Goal: Task Accomplishment & Management: Manage account settings

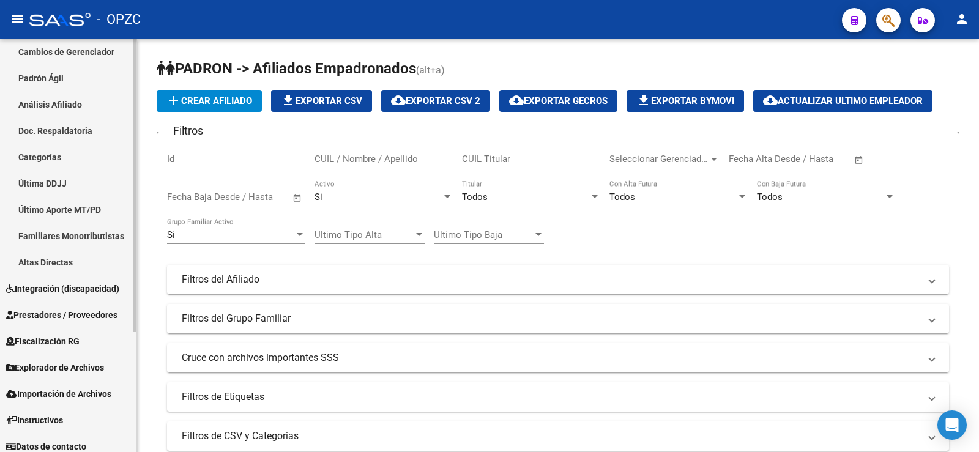
scroll to position [171, 0]
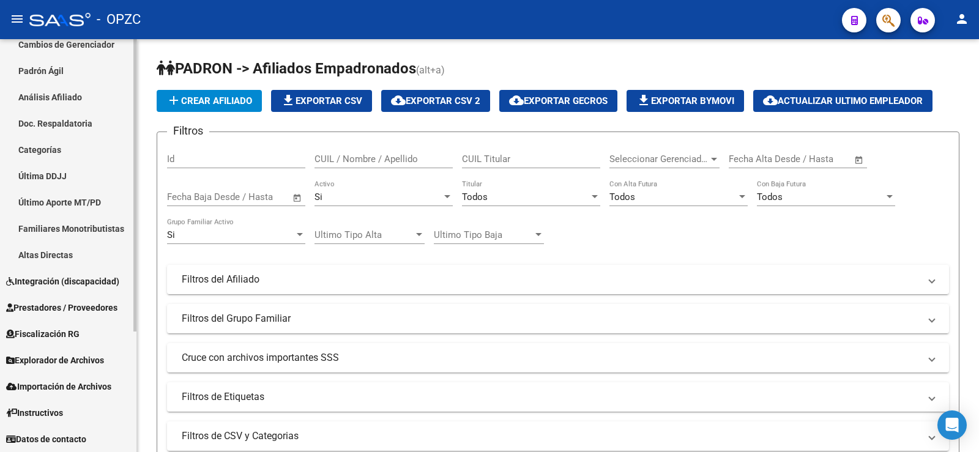
click at [80, 349] on link "Explorador de Archivos" at bounding box center [68, 360] width 137 height 26
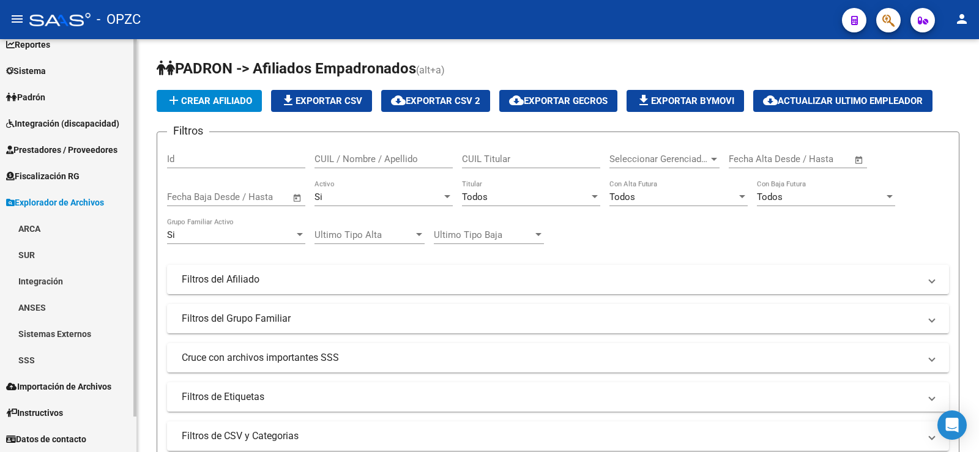
scroll to position [39, 0]
click at [65, 230] on link "ARCA" at bounding box center [68, 228] width 137 height 26
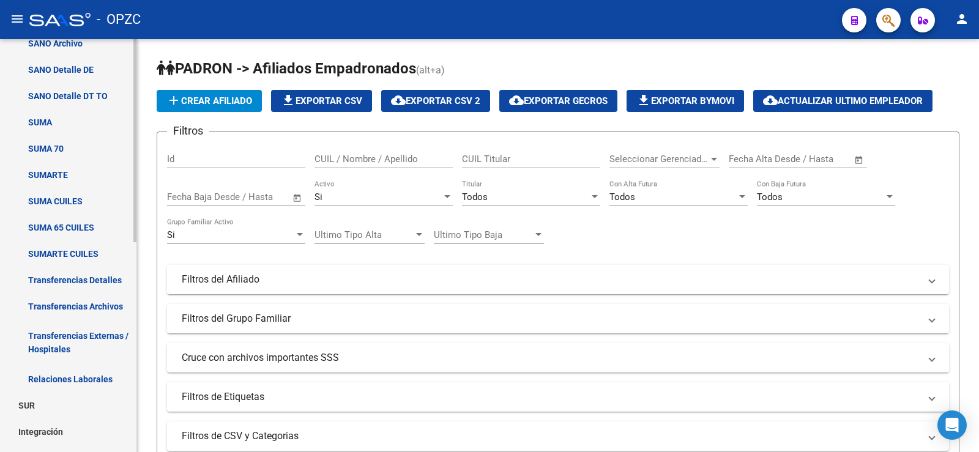
scroll to position [284, 0]
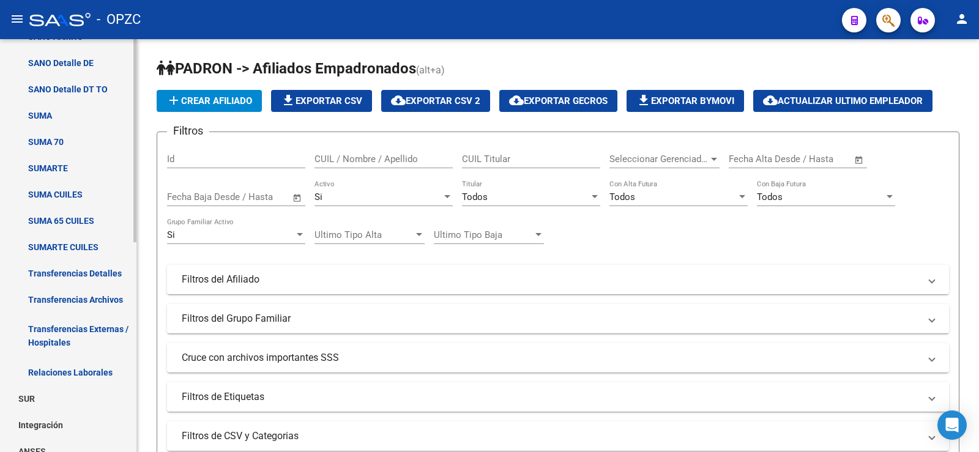
click at [70, 376] on link "Relaciones Laborales" at bounding box center [68, 372] width 137 height 26
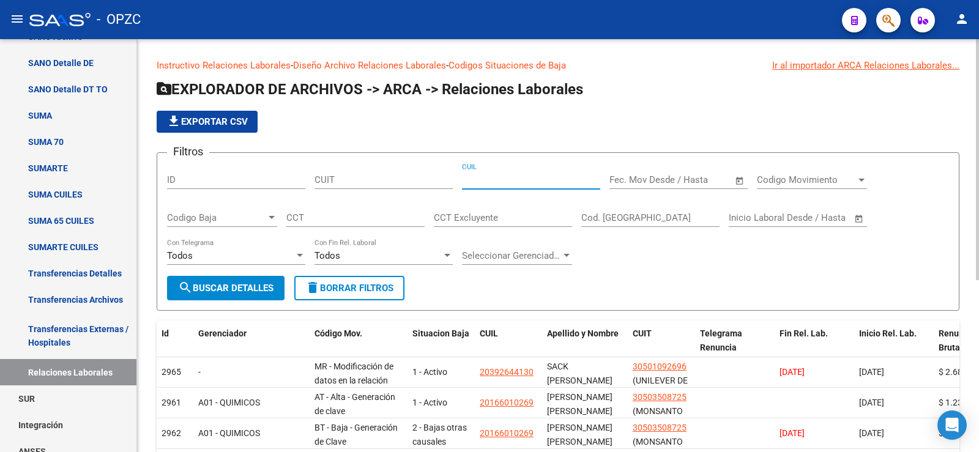
click at [527, 184] on input "CUIL" at bounding box center [531, 179] width 138 height 11
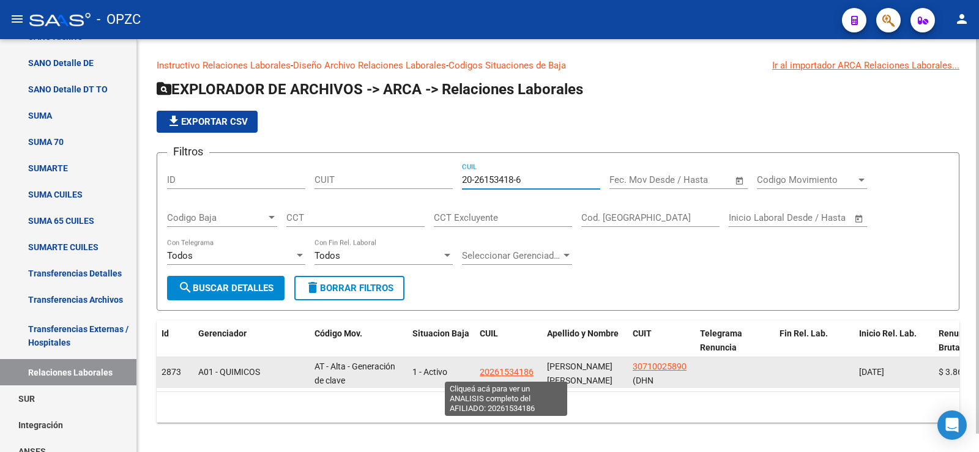
type input "20-26153418-6"
click at [512, 373] on span "20261534186" at bounding box center [507, 372] width 54 height 10
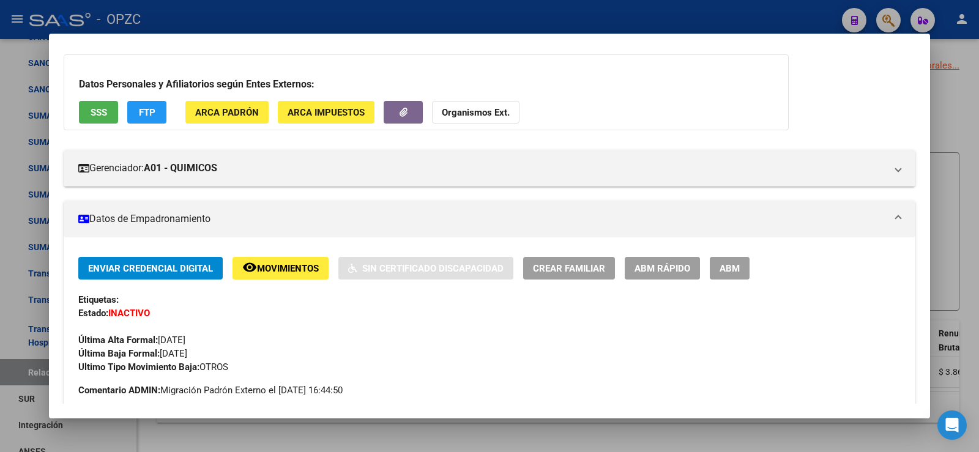
scroll to position [122, 0]
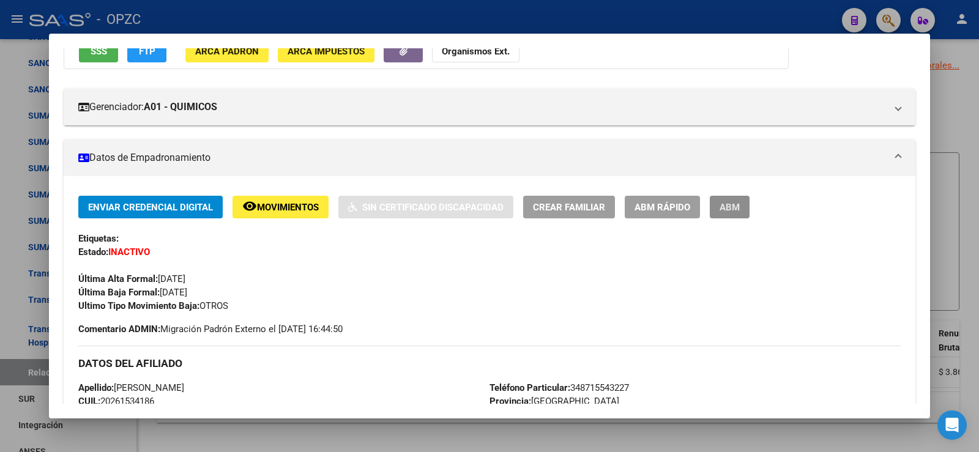
click at [731, 202] on span "ABM" at bounding box center [730, 207] width 20 height 11
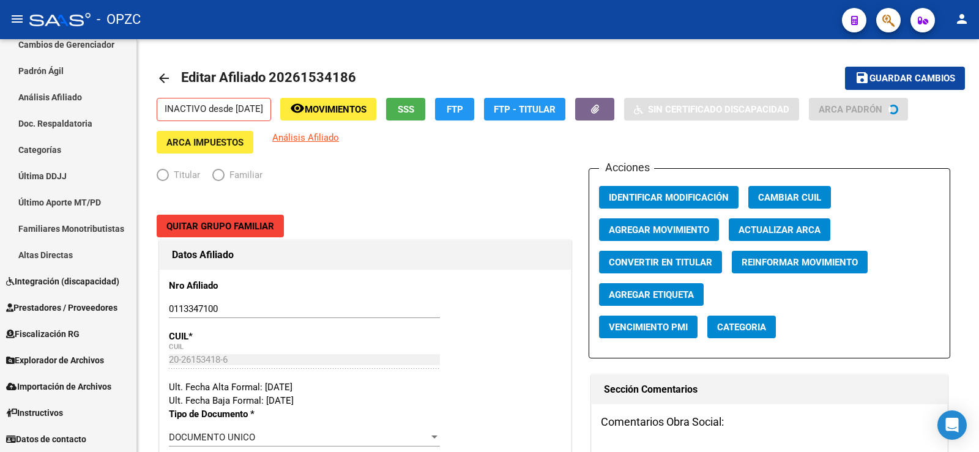
scroll to position [171, 0]
radio input "true"
type input "30-71002589-0"
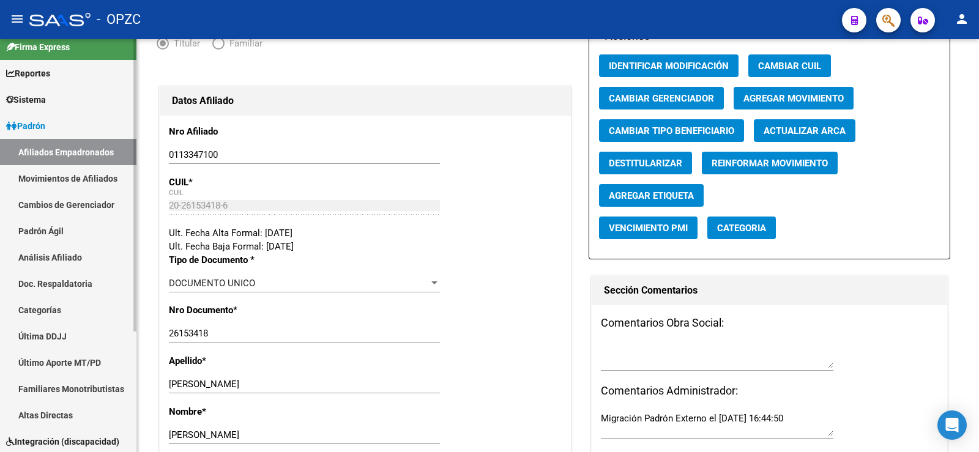
scroll to position [0, 0]
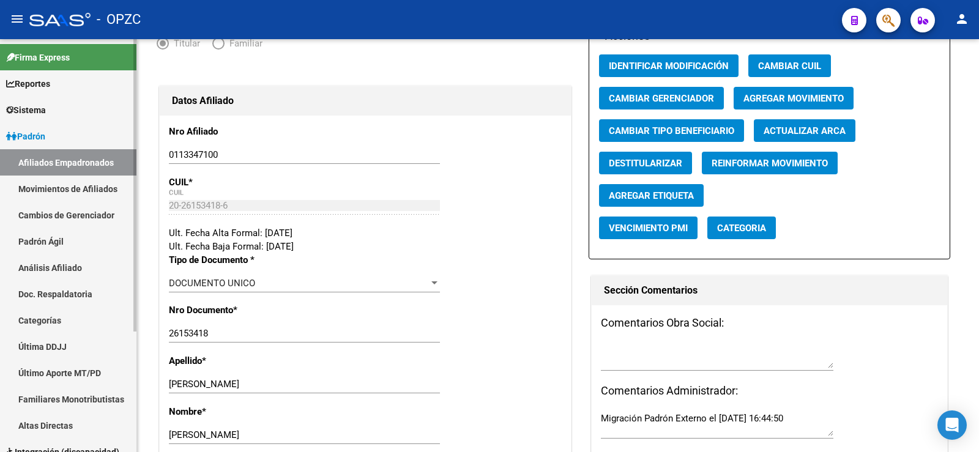
click at [51, 161] on link "Afiliados Empadronados" at bounding box center [68, 162] width 137 height 26
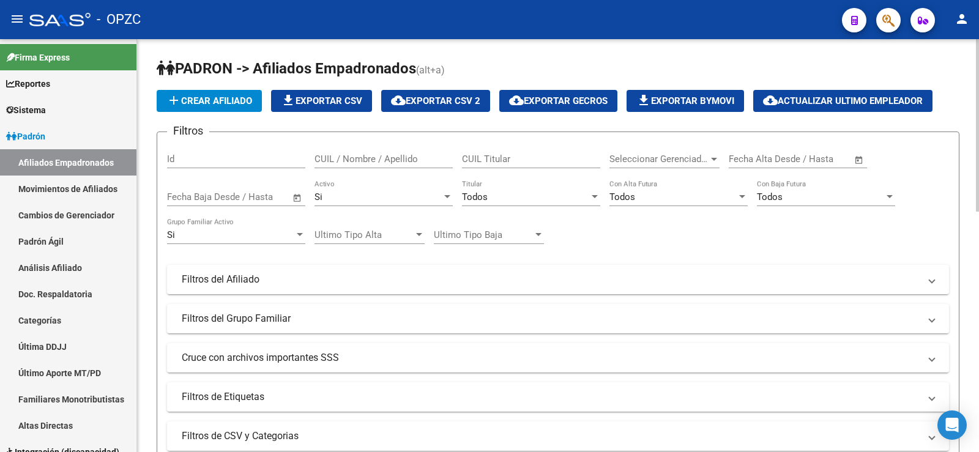
click at [354, 154] on input "CUIL / Nombre / Apellido" at bounding box center [384, 159] width 138 height 11
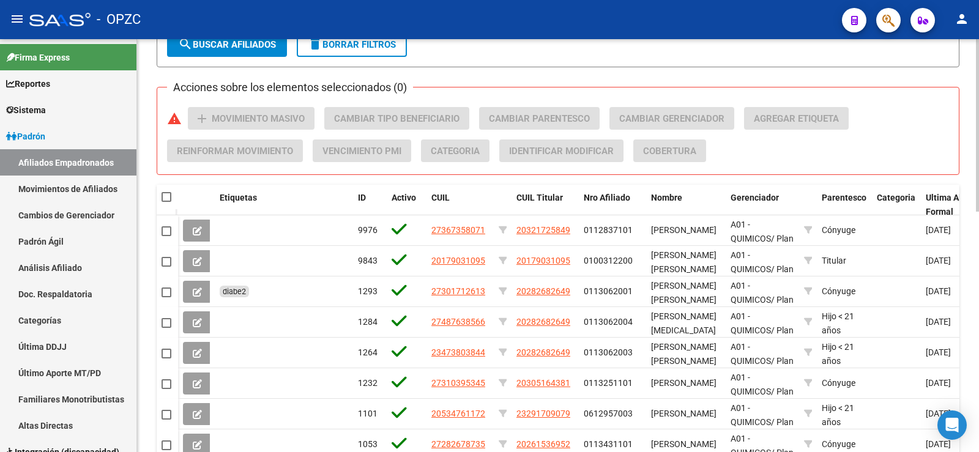
scroll to position [577, 0]
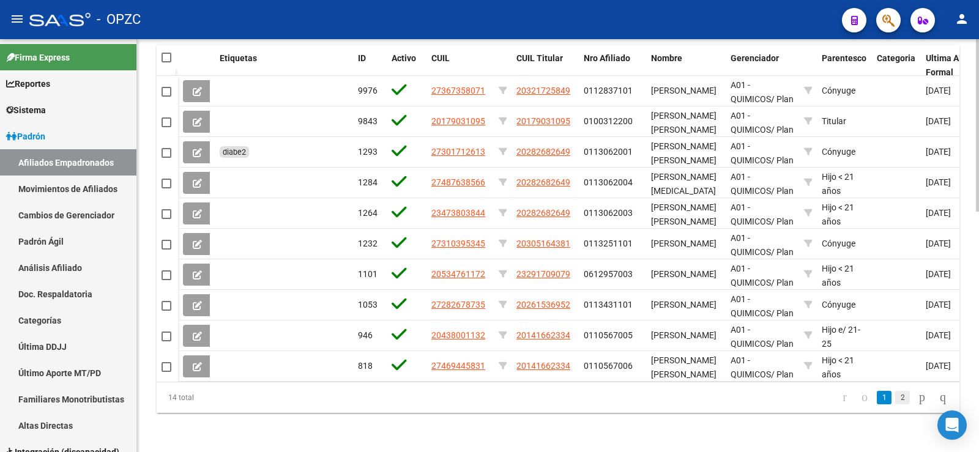
type input "RODRIGUE"
click at [896, 394] on link "2" at bounding box center [903, 397] width 15 height 13
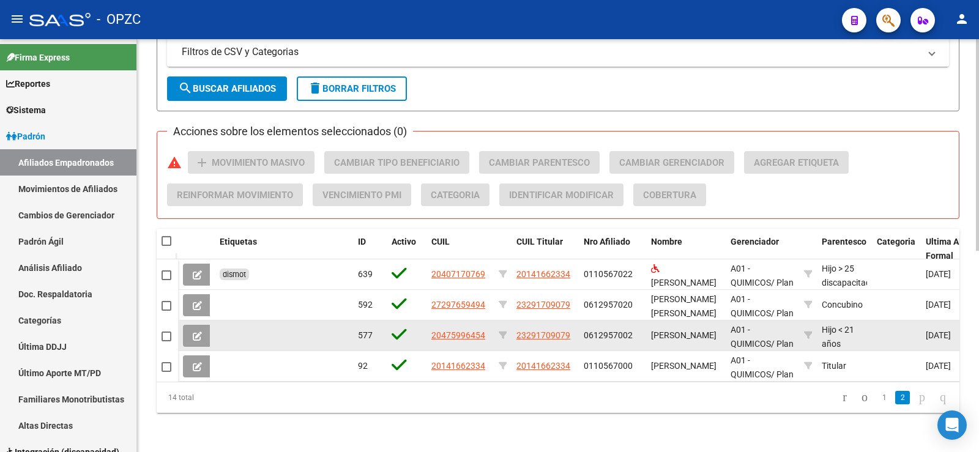
scroll to position [394, 0]
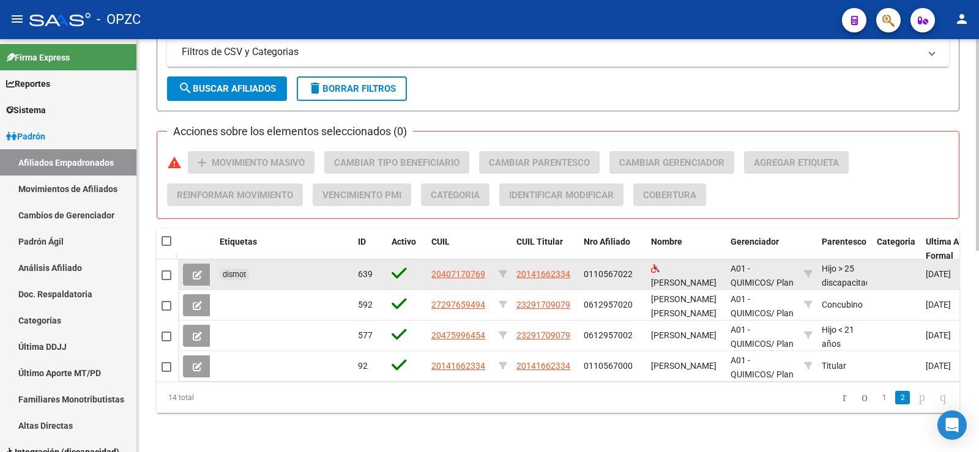
click at [191, 264] on button at bounding box center [197, 275] width 29 height 22
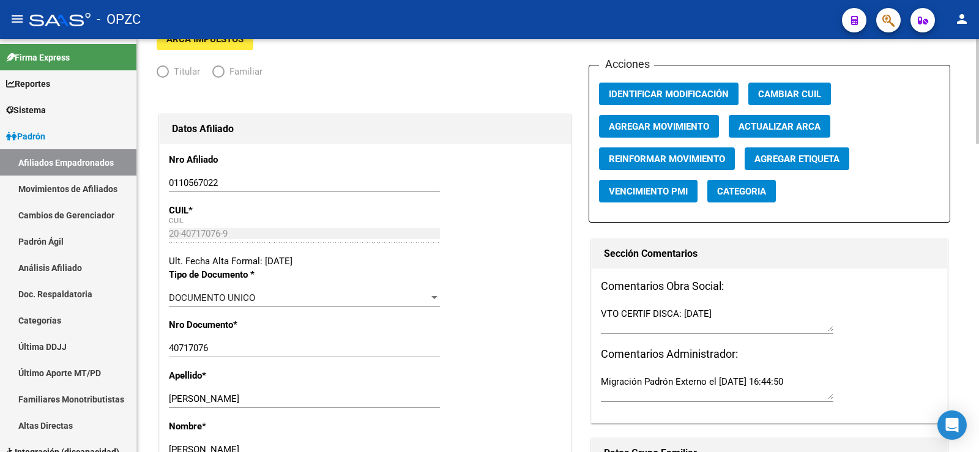
radio input "true"
type input "30-71408390-9"
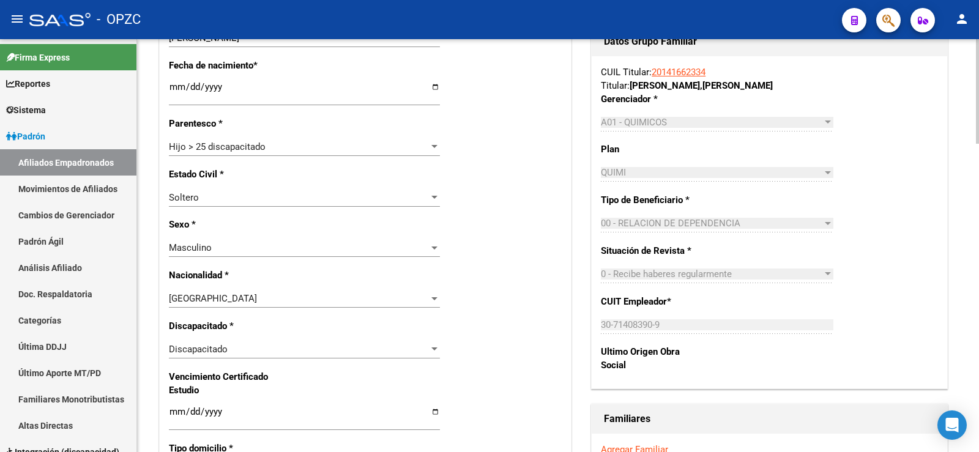
scroll to position [673, 0]
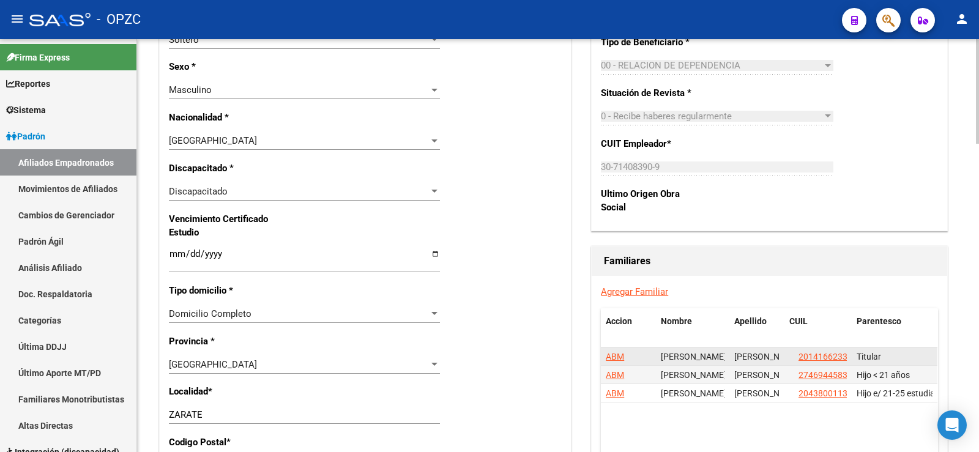
click at [619, 355] on span "ABM" at bounding box center [615, 357] width 18 height 10
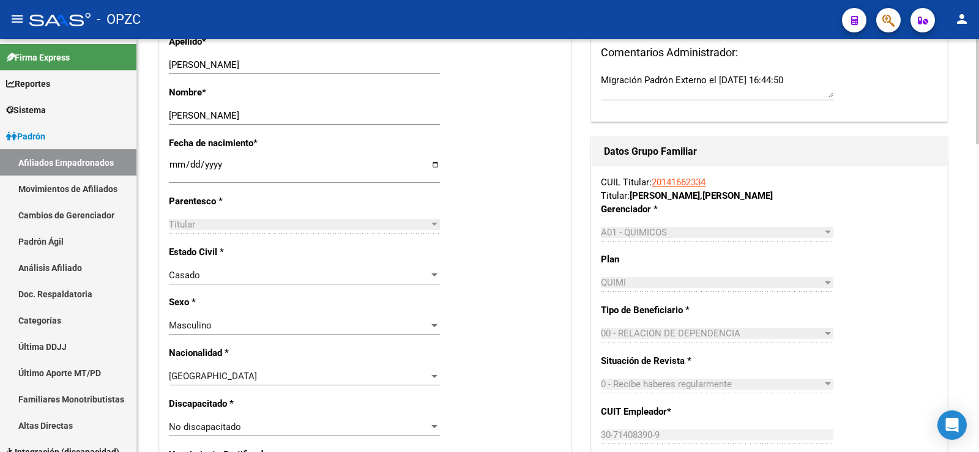
scroll to position [367, 0]
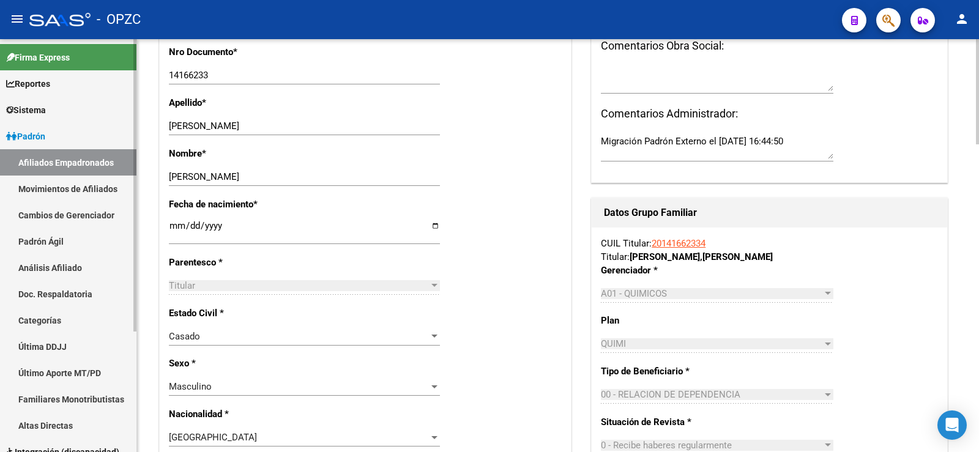
click at [71, 164] on link "Afiliados Empadronados" at bounding box center [68, 162] width 137 height 26
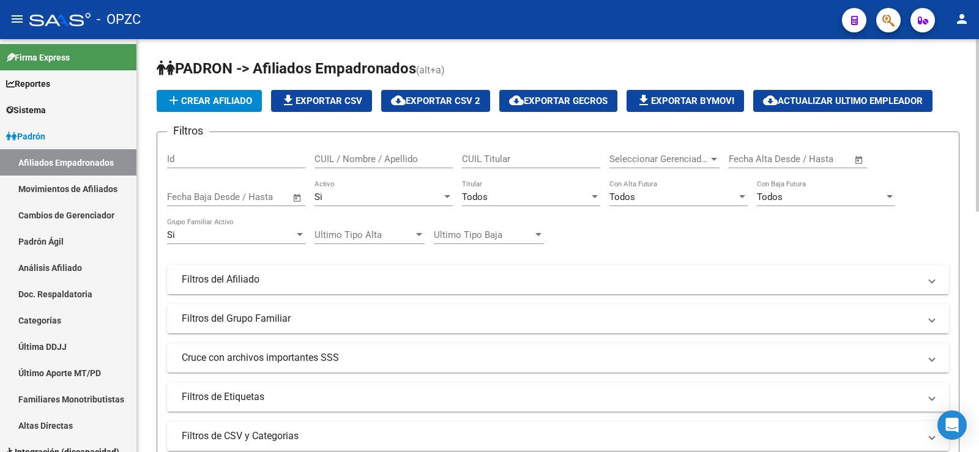
click at [389, 160] on input "CUIL / Nombre / Apellido" at bounding box center [384, 159] width 138 height 11
type input "2"
click at [552, 160] on input "CUIL Titular" at bounding box center [531, 159] width 138 height 11
type input "20261534186"
click at [422, 198] on div "Si" at bounding box center [378, 197] width 127 height 11
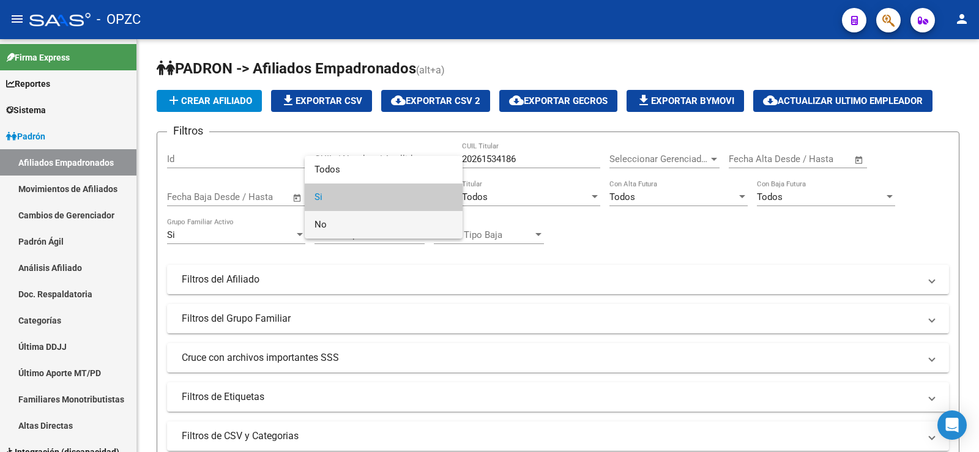
click at [392, 223] on span "No" at bounding box center [384, 225] width 138 height 28
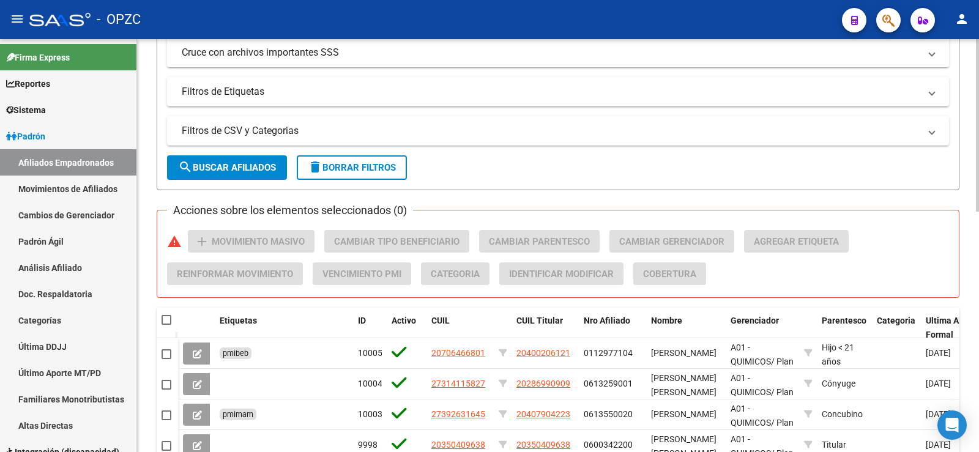
scroll to position [306, 0]
click at [265, 172] on span "search Buscar Afiliados" at bounding box center [227, 167] width 98 height 11
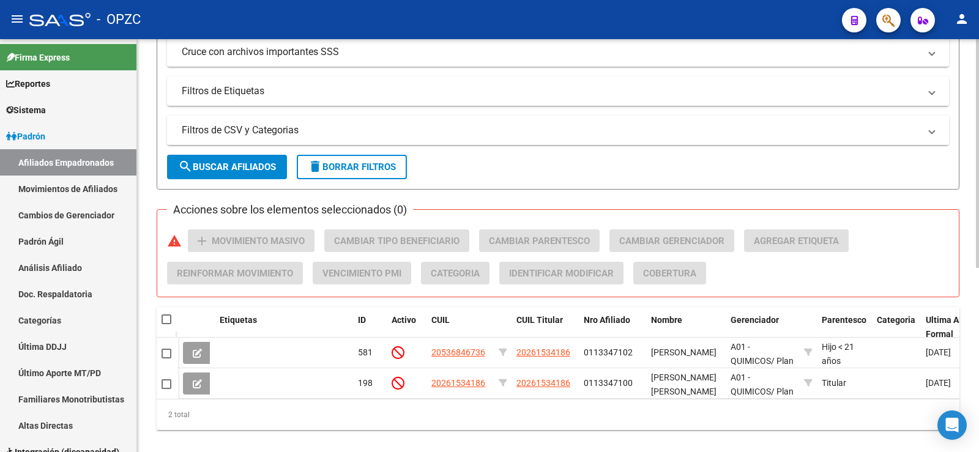
scroll to position [332, 0]
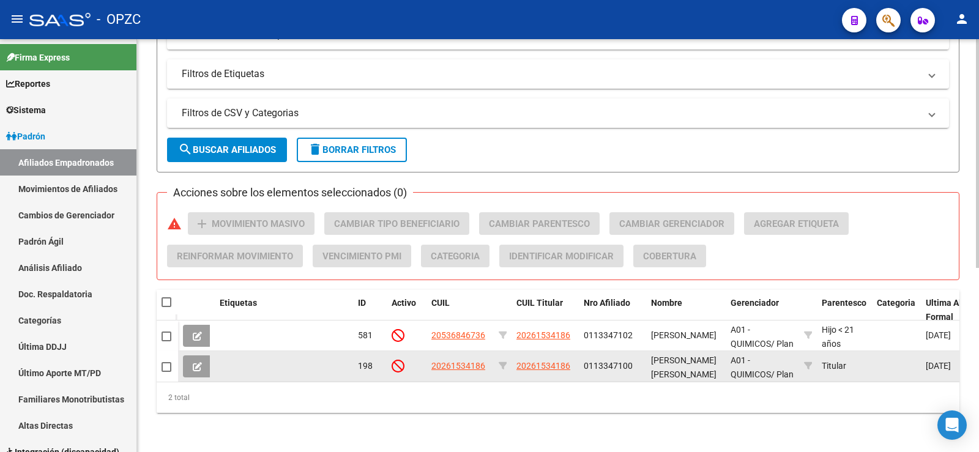
click at [193, 362] on icon at bounding box center [197, 366] width 9 height 9
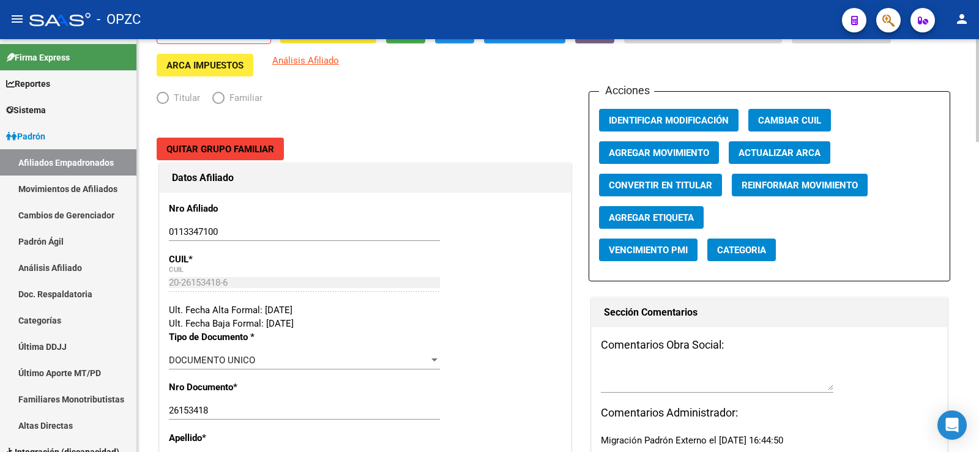
radio input "true"
type input "30-71002589-0"
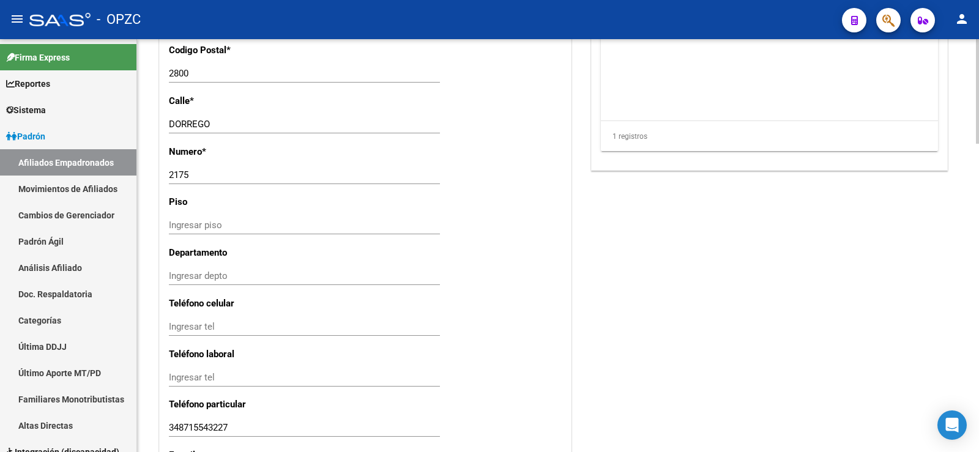
scroll to position [1131, 0]
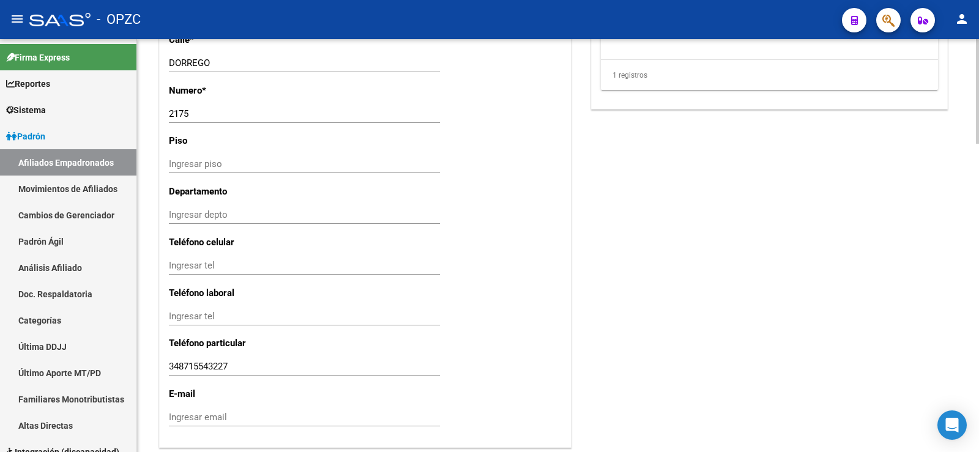
click at [231, 267] on input "Ingresar tel" at bounding box center [304, 265] width 271 height 11
type input "348715711242"
drag, startPoint x: 230, startPoint y: 365, endPoint x: 157, endPoint y: 363, distance: 73.5
click at [298, 419] on input "Ingresar email" at bounding box center [304, 417] width 271 height 11
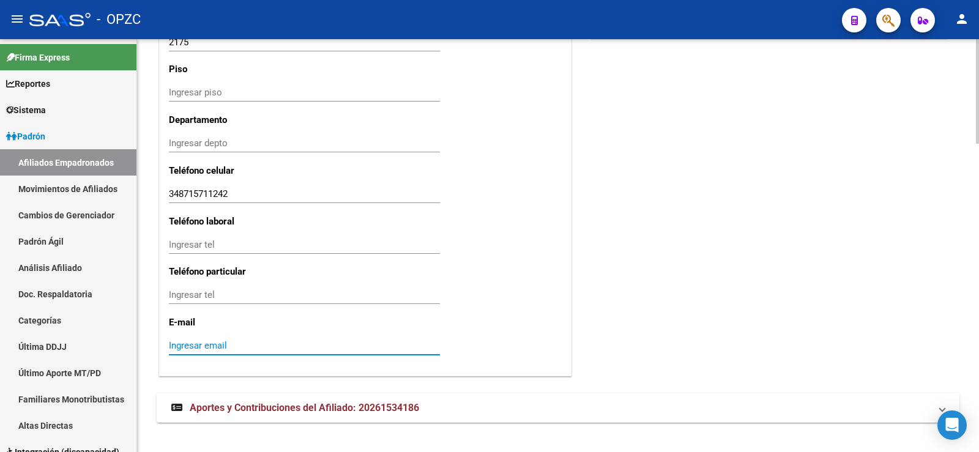
scroll to position [1218, 0]
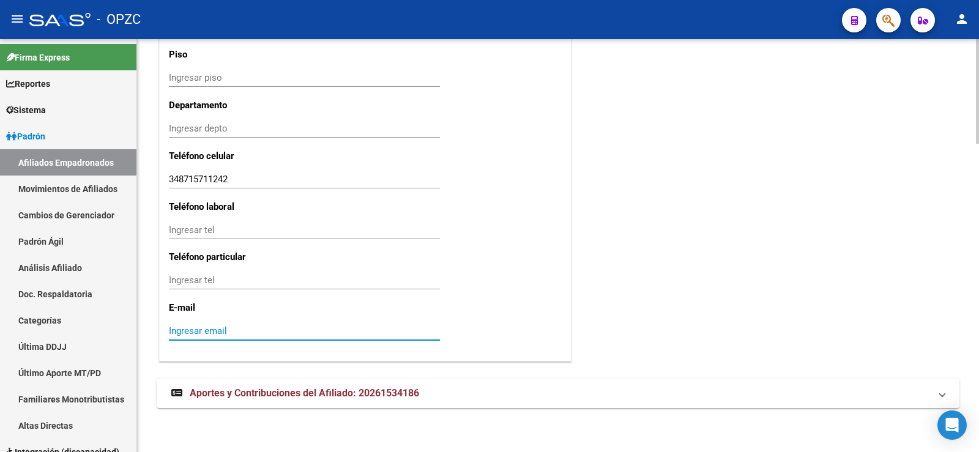
click at [392, 335] on input "Ingresar email" at bounding box center [304, 331] width 271 height 11
type input "P"
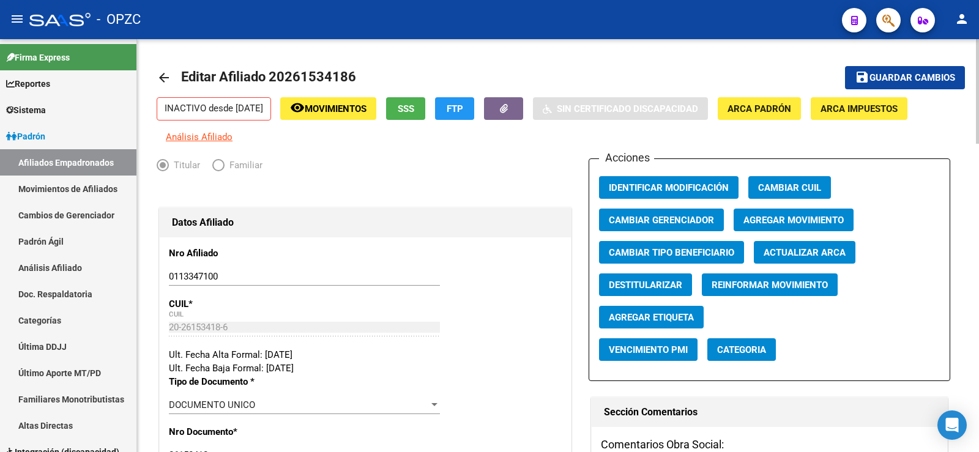
scroll to position [0, 0]
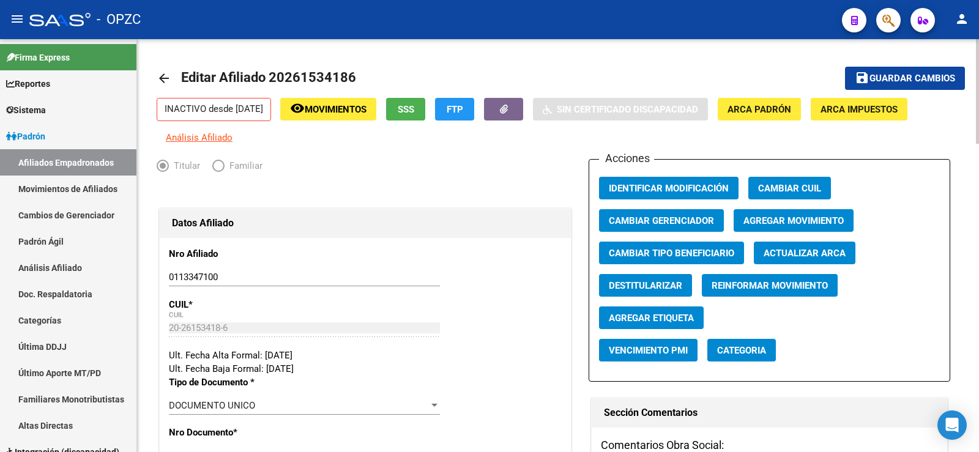
type input "[EMAIL_ADDRESS][DOMAIN_NAME]"
click at [910, 70] on button "save Guardar cambios" at bounding box center [905, 78] width 120 height 23
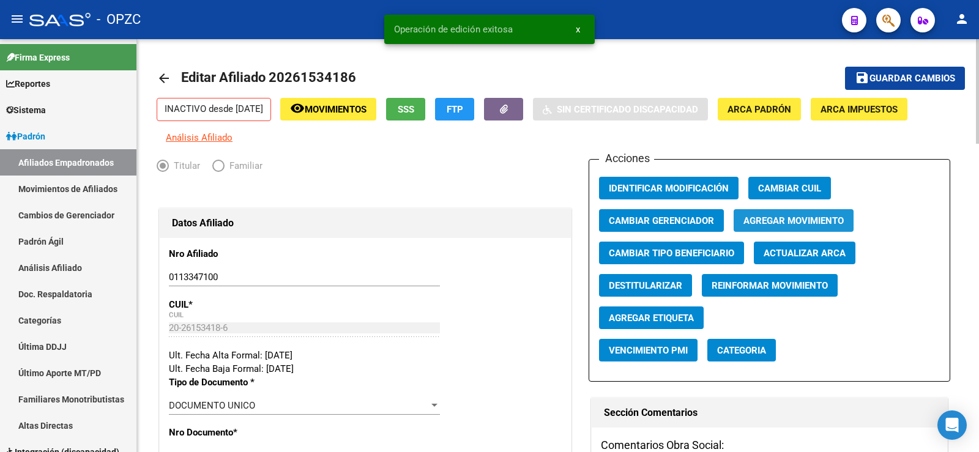
click at [807, 223] on span "Agregar Movimiento" at bounding box center [794, 220] width 100 height 11
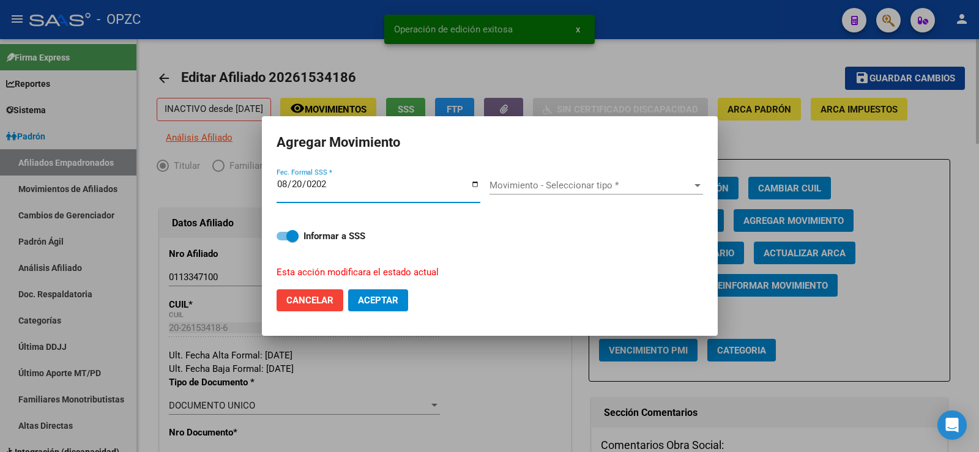
type input "[DATE]"
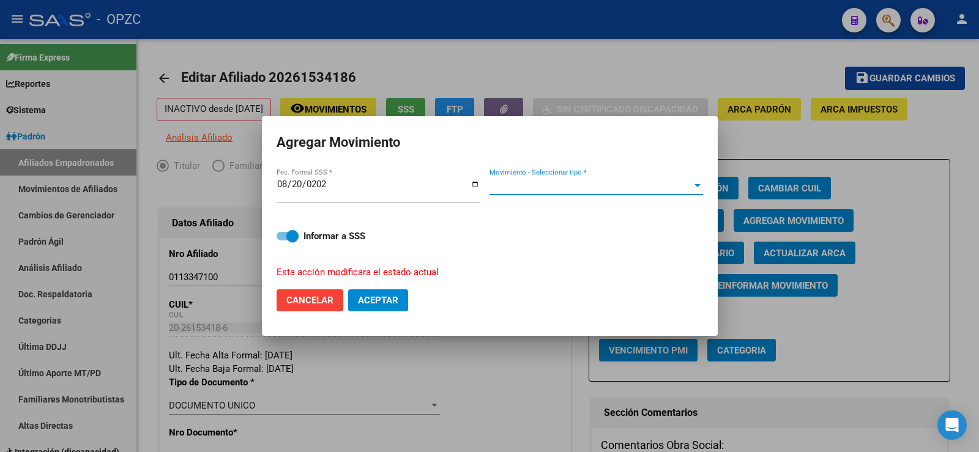
click at [632, 184] on span "Movimiento - Seleccionar tipo *" at bounding box center [591, 185] width 203 height 11
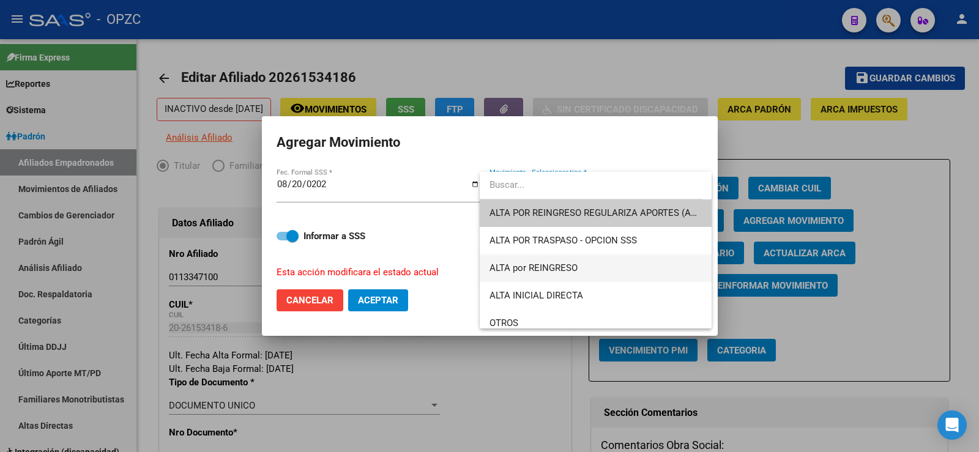
click at [567, 263] on span "ALTA por REINGRESO" at bounding box center [534, 268] width 88 height 11
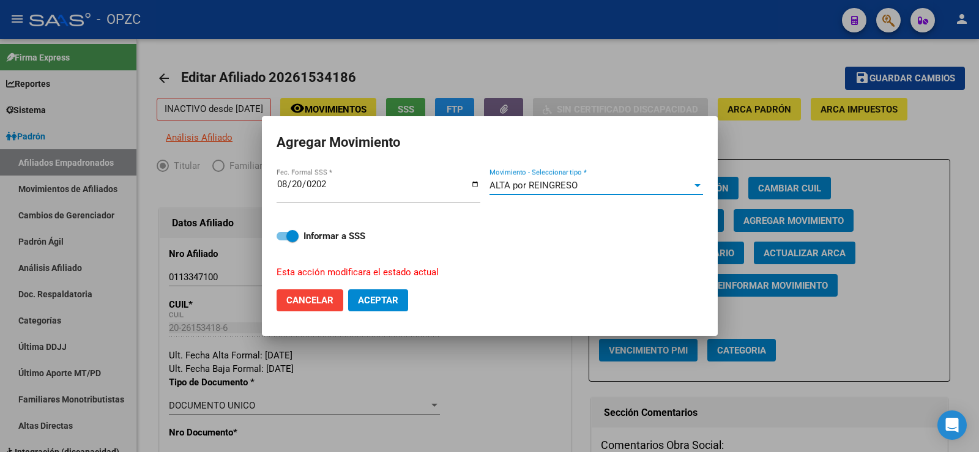
click at [388, 297] on span "Aceptar" at bounding box center [378, 300] width 40 height 11
checkbox input "false"
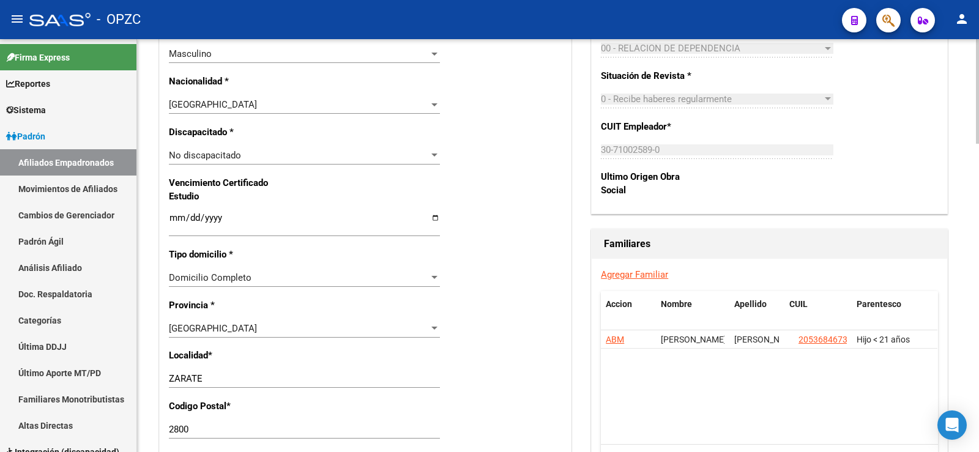
scroll to position [796, 0]
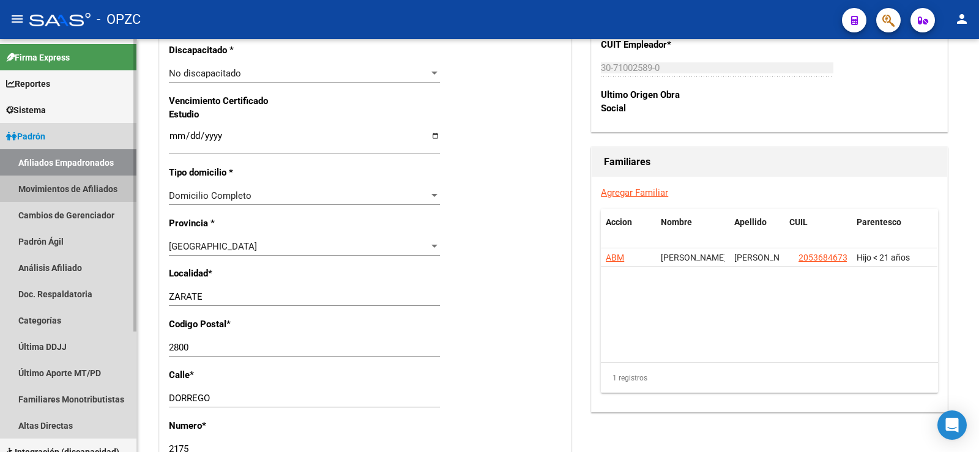
click at [67, 193] on link "Movimientos de Afiliados" at bounding box center [68, 189] width 137 height 26
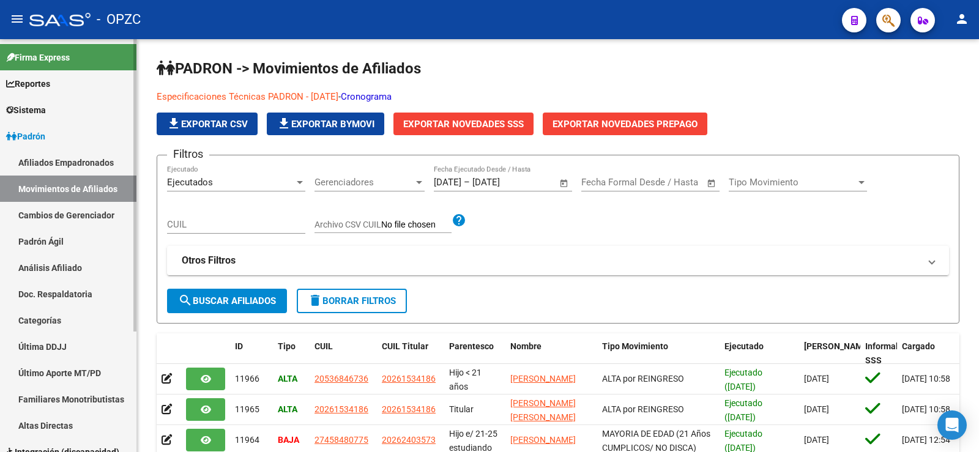
click at [78, 155] on link "Afiliados Empadronados" at bounding box center [68, 162] width 137 height 26
